Goal: Find specific page/section: Find specific page/section

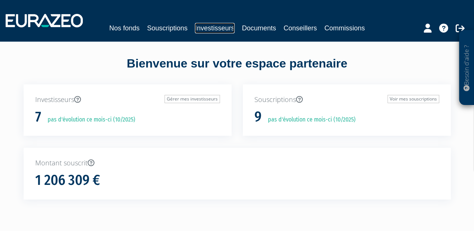
click at [210, 29] on link "Investisseurs" at bounding box center [214, 28] width 39 height 10
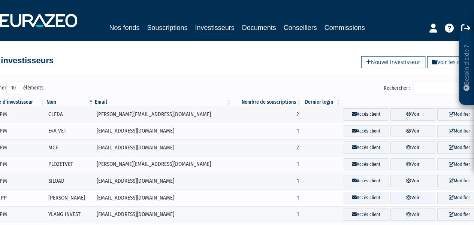
scroll to position [0, 16]
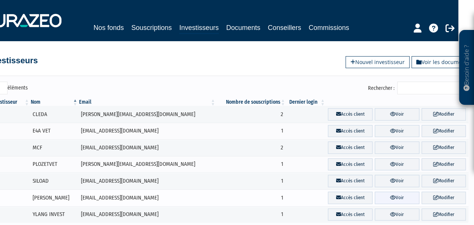
click at [385, 197] on link "Voir" at bounding box center [397, 198] width 45 height 12
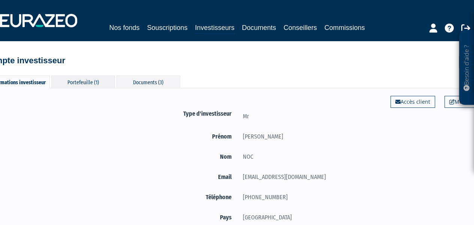
click at [73, 81] on div "Portefeuille (1)" at bounding box center [83, 82] width 64 height 12
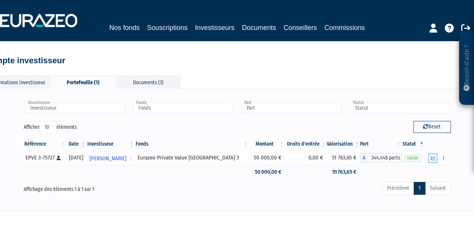
click at [433, 156] on icon "button" at bounding box center [432, 158] width 5 height 5
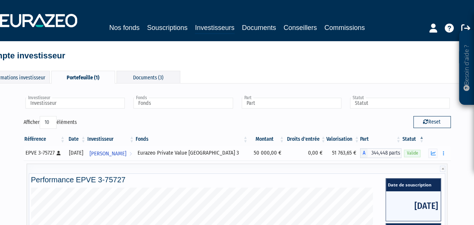
scroll to position [5, 0]
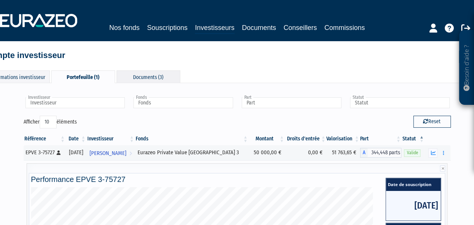
click at [150, 74] on div "Documents (3)" at bounding box center [148, 76] width 64 height 12
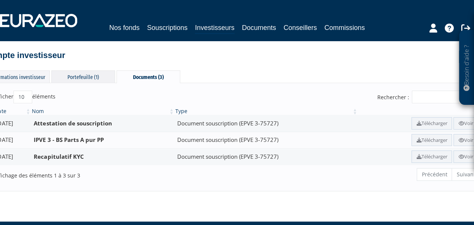
click at [103, 74] on div "Portefeuille (1)" at bounding box center [83, 76] width 64 height 12
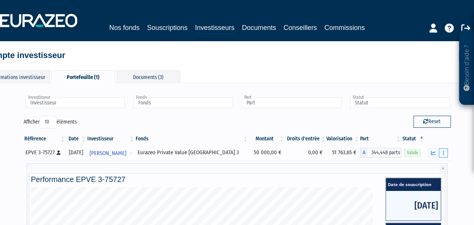
click at [446, 152] on button "button" at bounding box center [443, 152] width 9 height 9
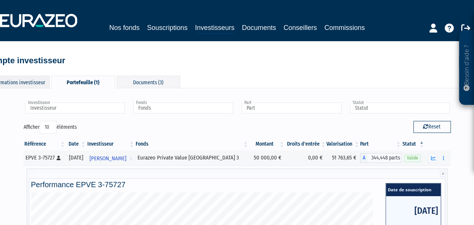
click at [22, 86] on div "Informations investisseur" at bounding box center [18, 82] width 64 height 12
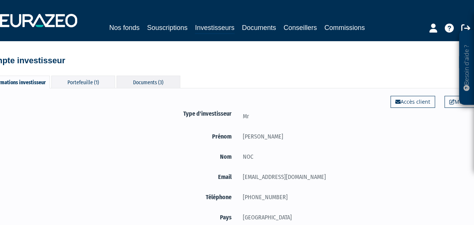
click at [148, 86] on div "Documents (3)" at bounding box center [148, 82] width 64 height 12
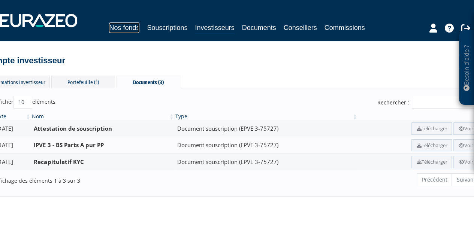
click at [126, 27] on link "Nos fonds" at bounding box center [124, 27] width 30 height 10
